Goal: Task Accomplishment & Management: Manage account settings

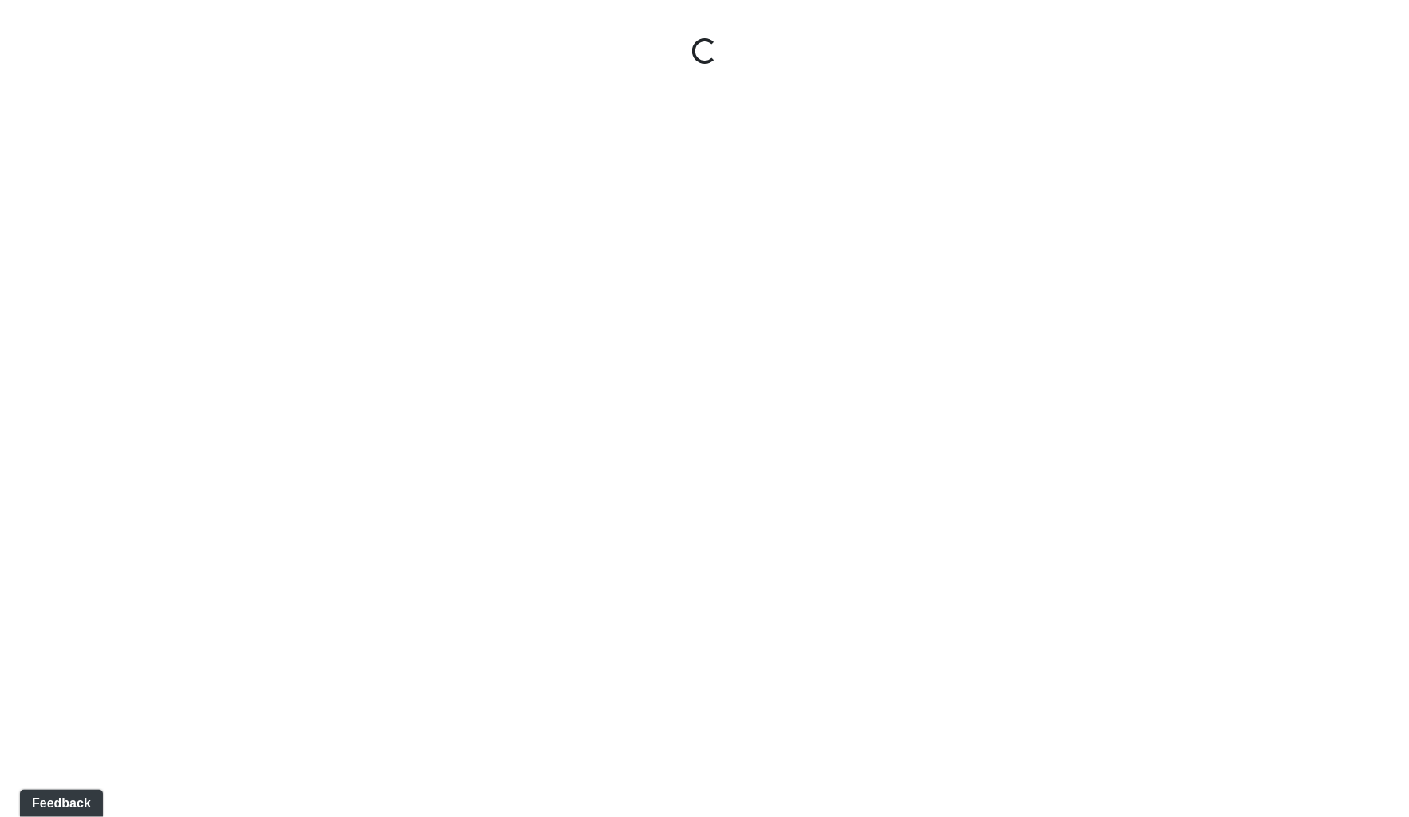
select select "rF9Y2TWouUAfWVEd1Berio"
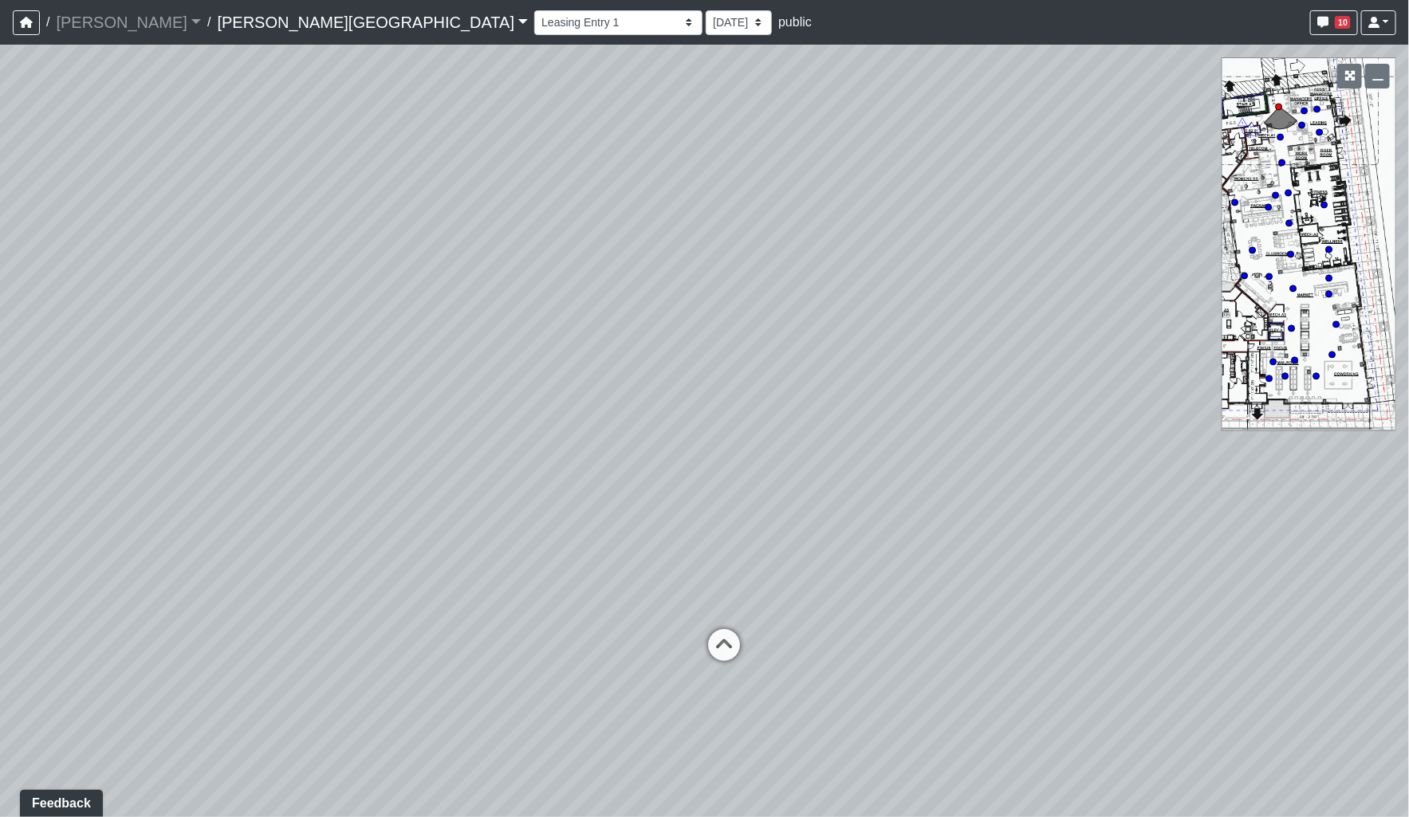
click at [217, 30] on link "[PERSON_NAME][GEOGRAPHIC_DATA]" at bounding box center [372, 22] width 311 height 32
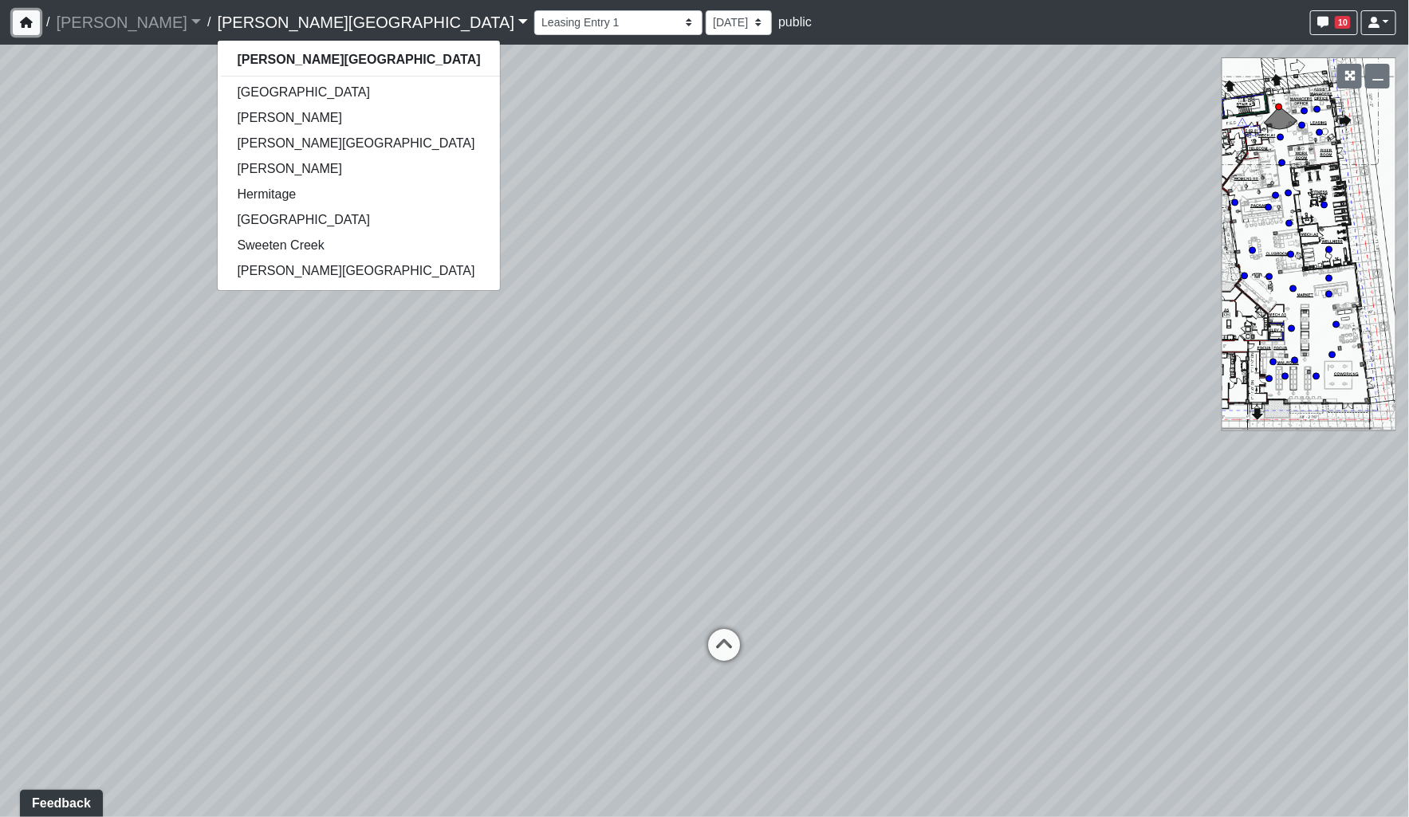
click at [24, 26] on icon "button" at bounding box center [26, 22] width 13 height 11
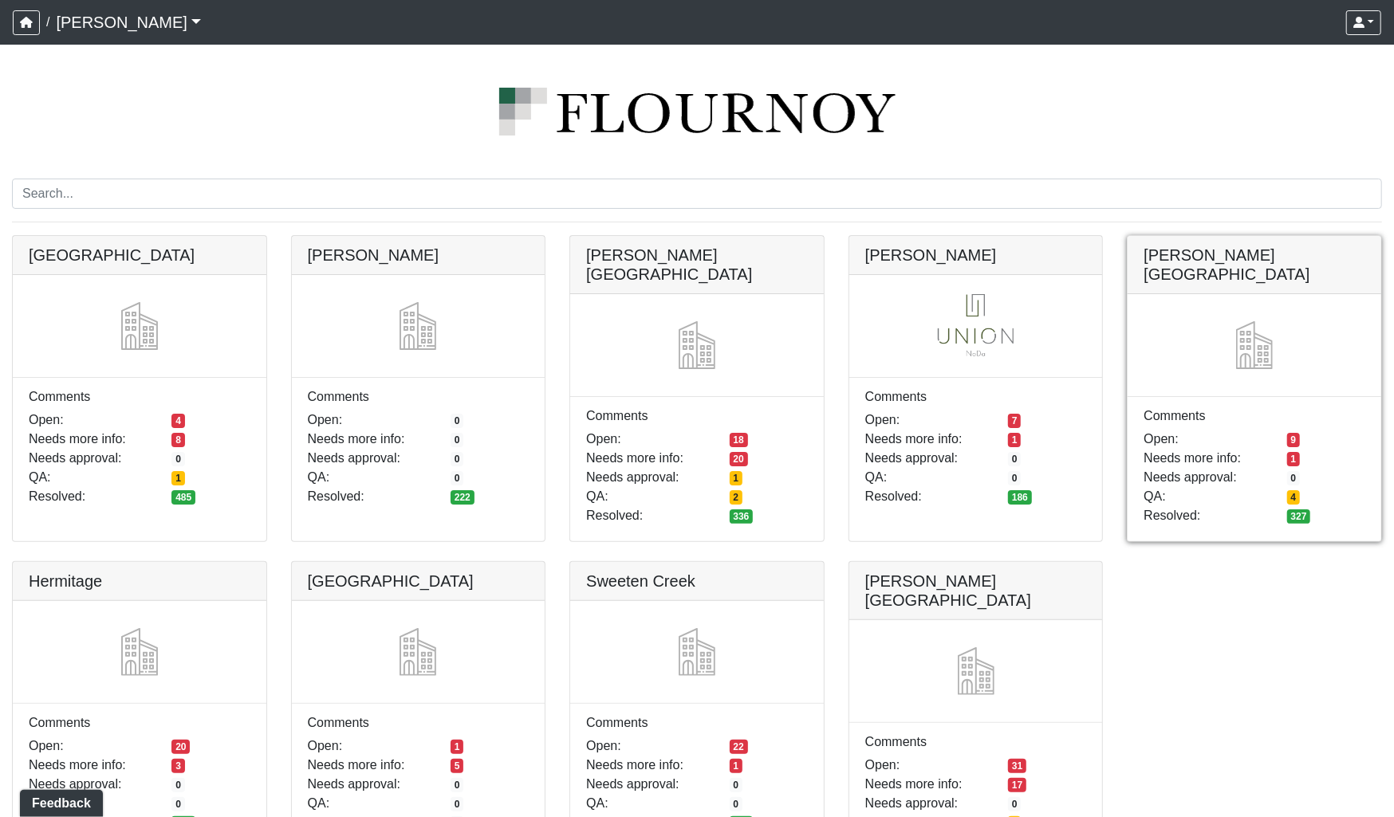
click at [1308, 236] on link at bounding box center [1255, 236] width 254 height 0
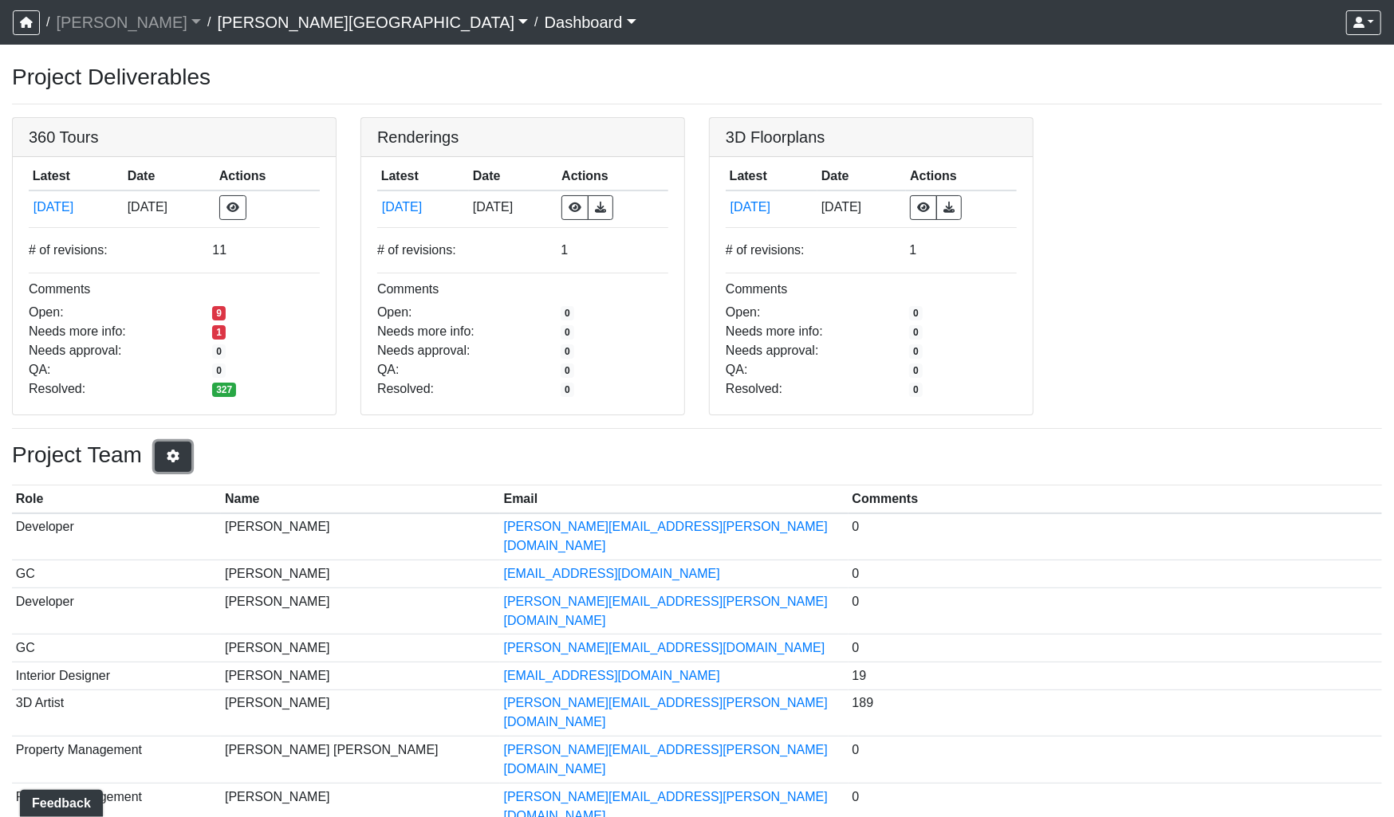
click at [181, 451] on icon "button" at bounding box center [173, 456] width 16 height 13
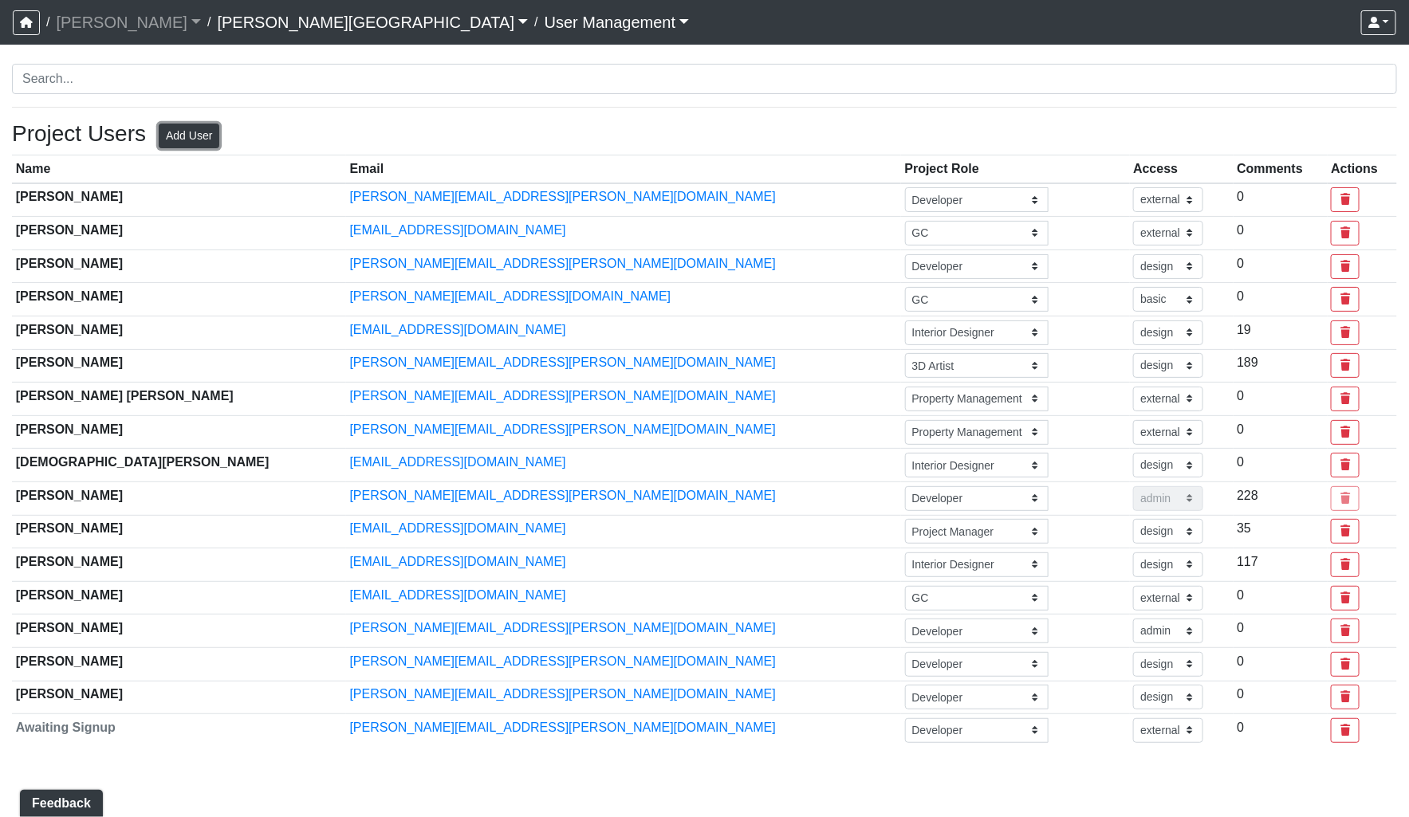
click at [199, 129] on button "Add User" at bounding box center [189, 136] width 61 height 25
select select "basic"
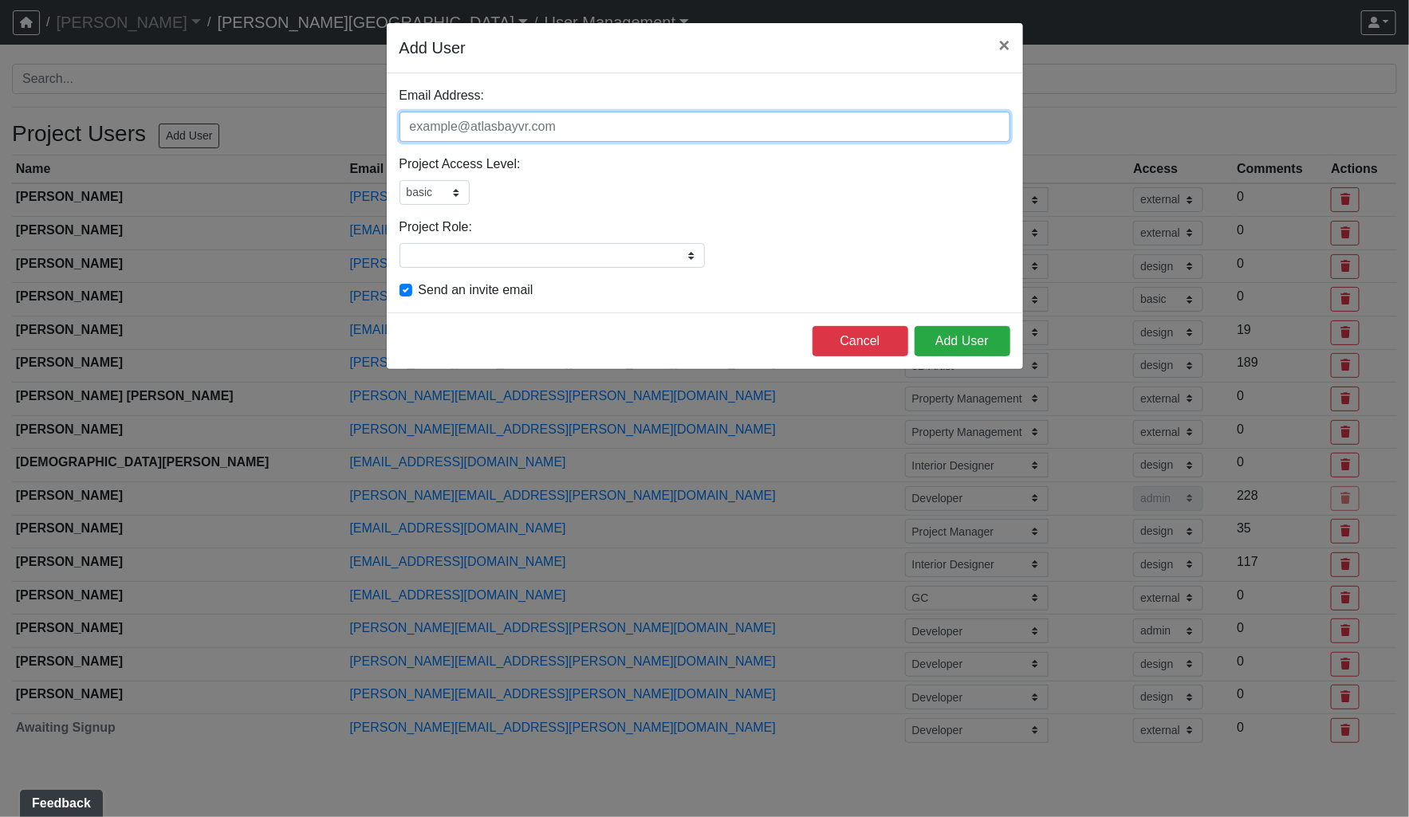
click at [496, 132] on input "Email Address:" at bounding box center [705, 127] width 611 height 30
type input "[EMAIL_ADDRESS][DOMAIN_NAME]"
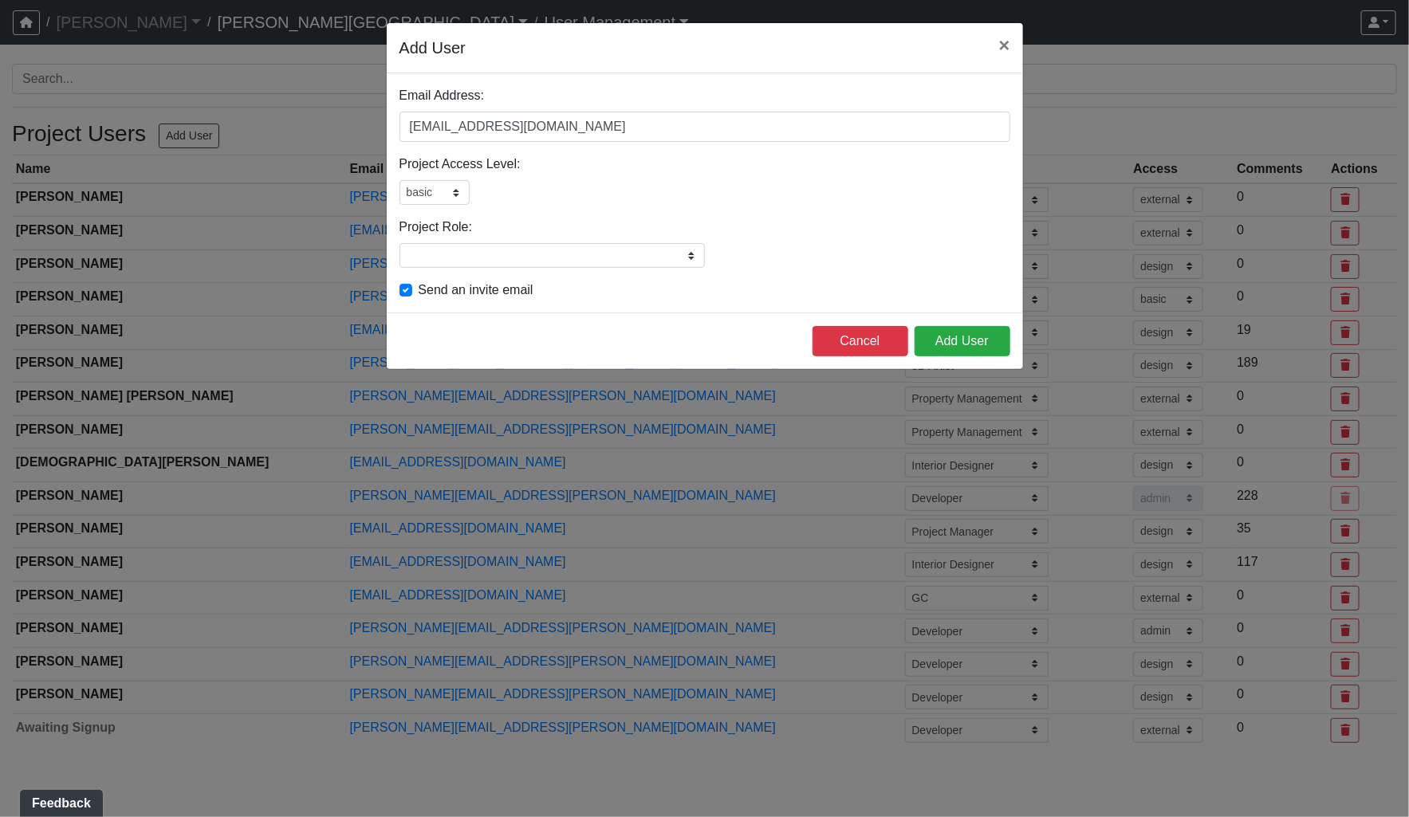
click at [537, 199] on div "admin design basic external public" at bounding box center [705, 192] width 611 height 25
click at [447, 200] on select "admin design basic external public" at bounding box center [435, 192] width 70 height 25
select select "design"
click at [400, 180] on select "admin design basic external public" at bounding box center [435, 192] width 70 height 25
click at [954, 344] on button "Add User" at bounding box center [963, 341] width 96 height 30
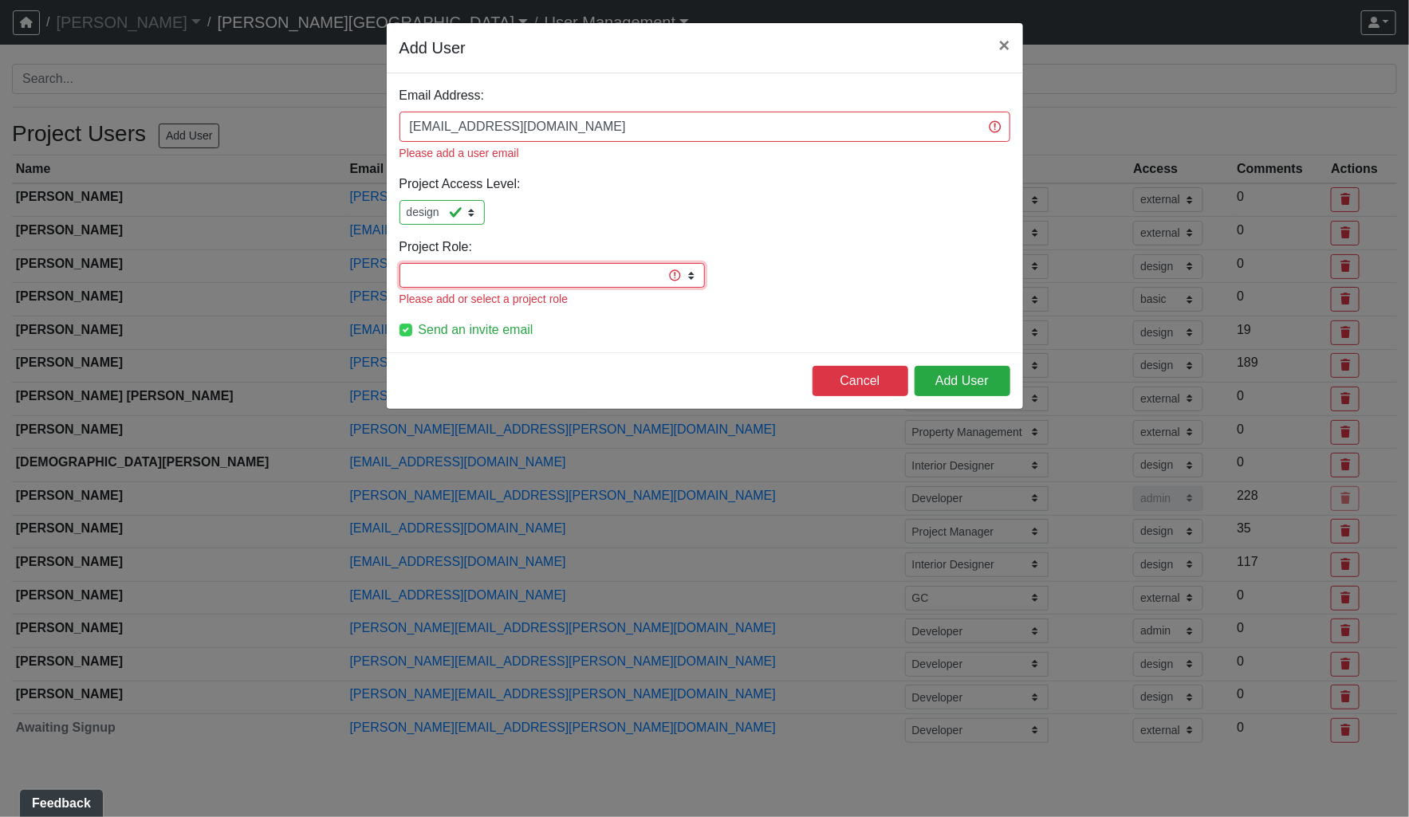
click at [569, 263] on input "Project Role:" at bounding box center [552, 275] width 305 height 25
type input "GC"
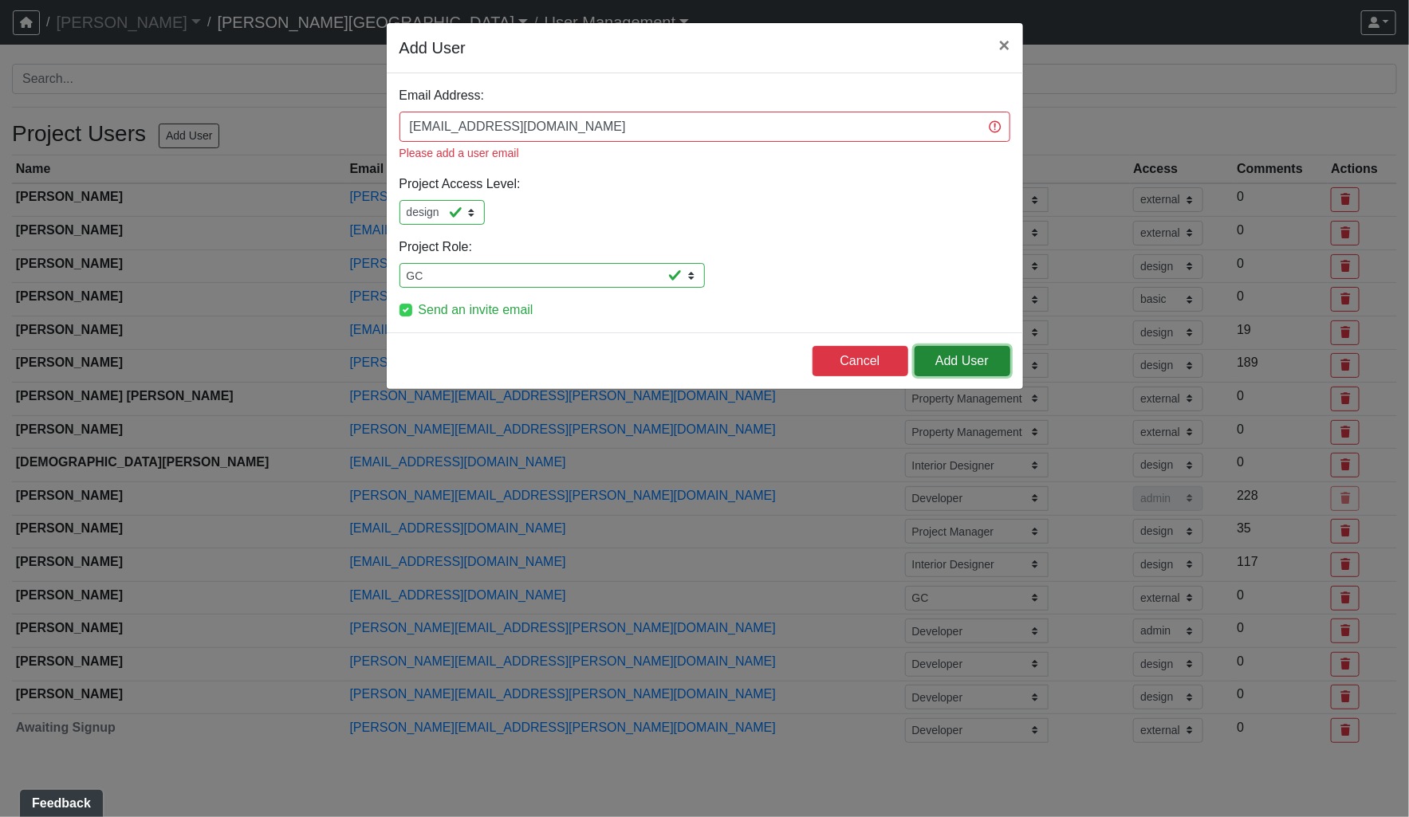
click at [957, 346] on button "Add User" at bounding box center [963, 361] width 96 height 30
select select "external"
select select "design"
select select "basic"
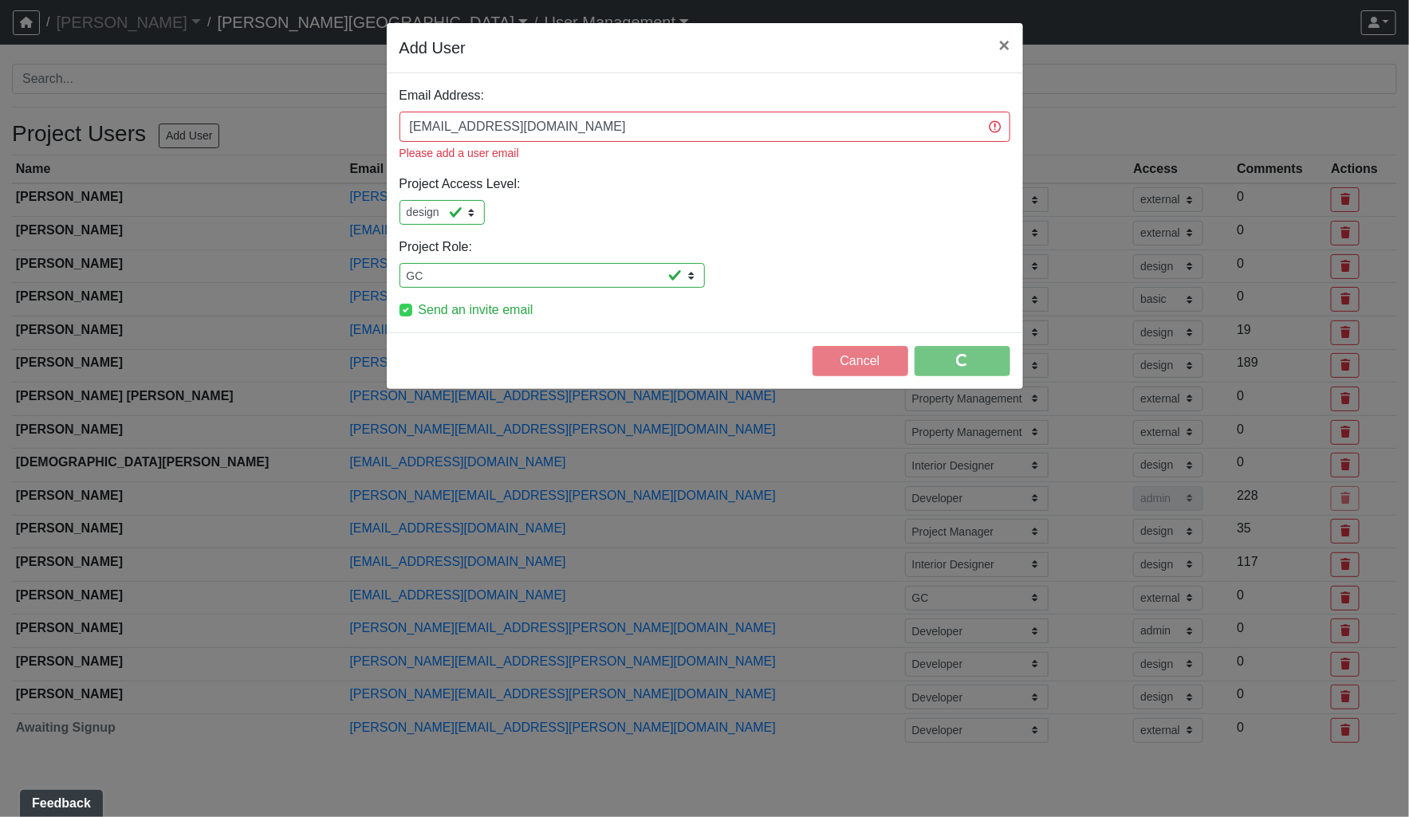
select select "design"
select select "external"
select select "design"
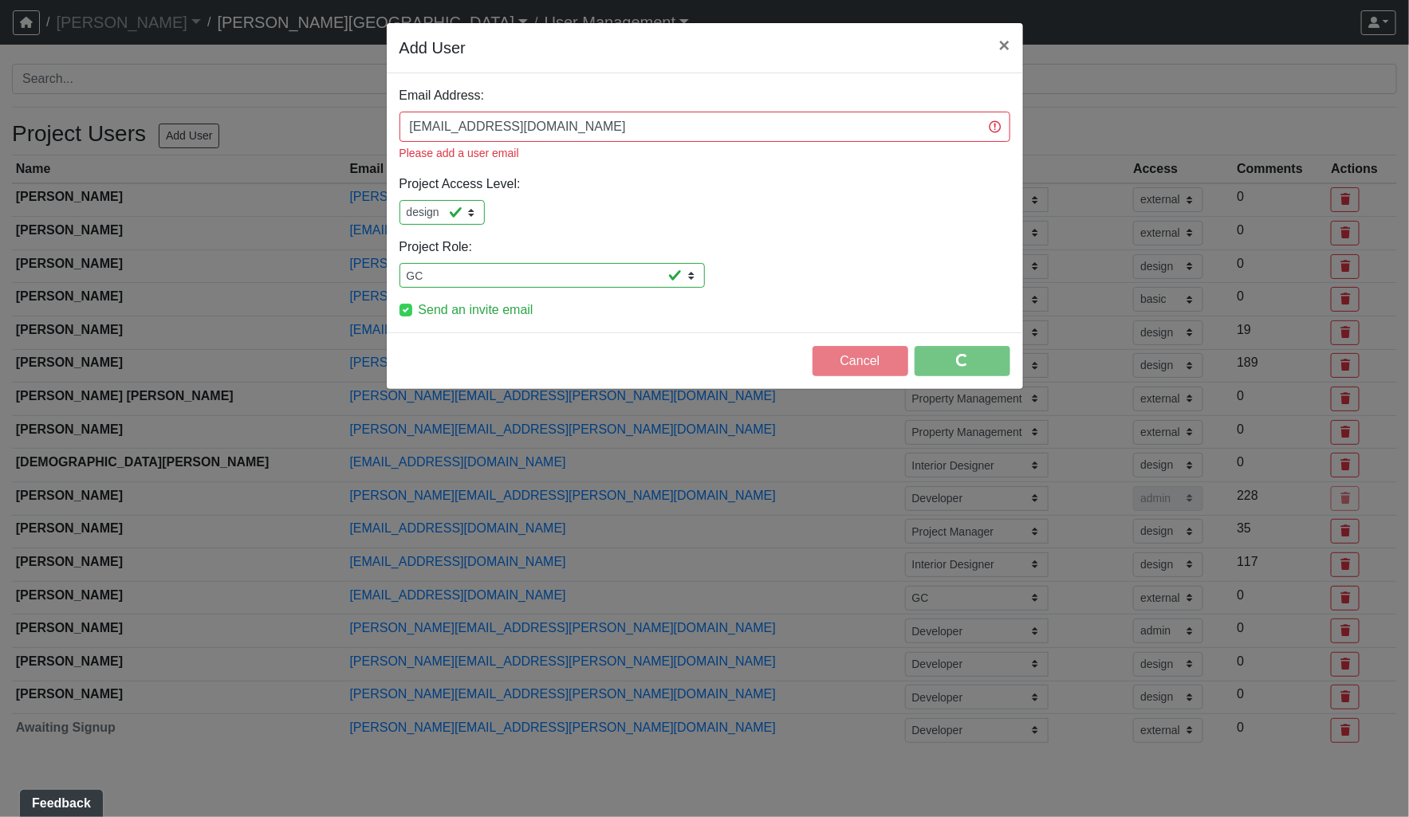
select select "design"
select select "external"
select select "design"
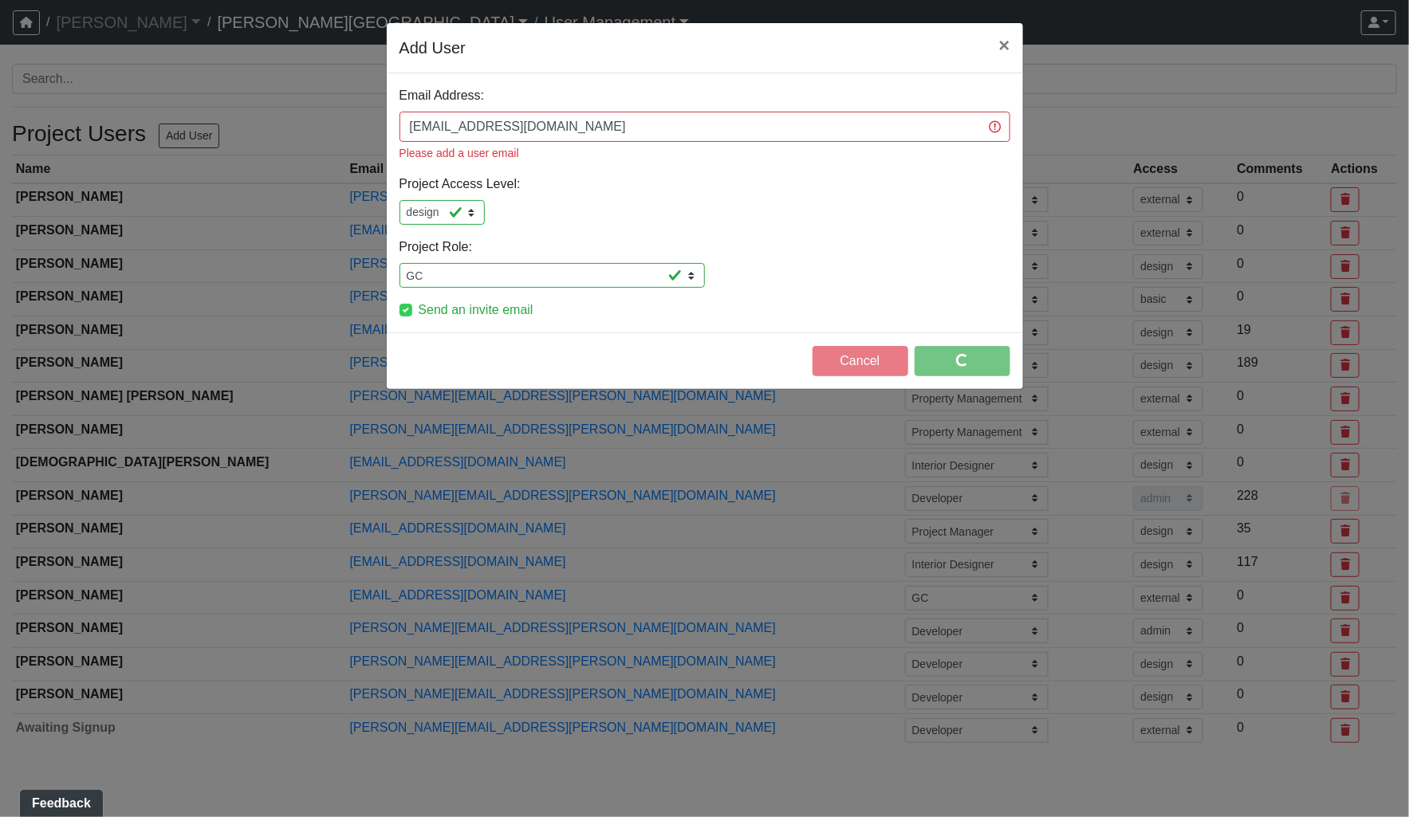
select select "external"
select select "design"
